Goal: Task Accomplishment & Management: Manage account settings

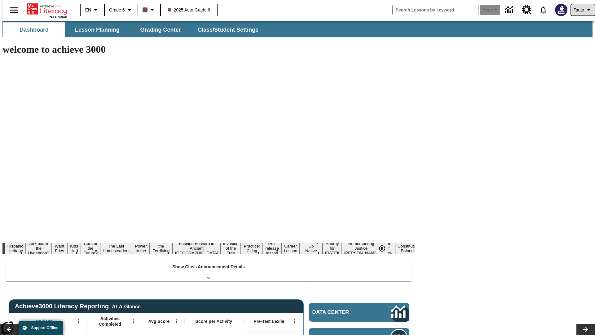
click at [580, 10] on span "Tauto" at bounding box center [579, 10] width 11 height 7
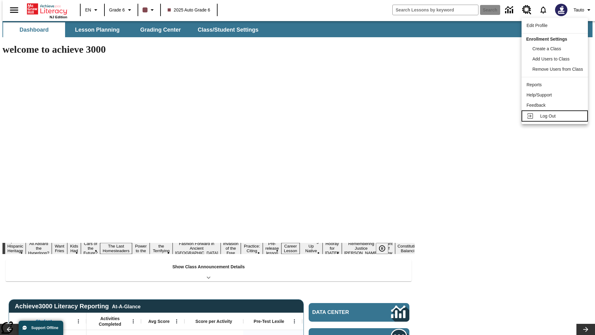
click at [556, 116] on span "Log Out" at bounding box center [547, 115] width 15 height 5
